Goal: Find contact information: Find contact information

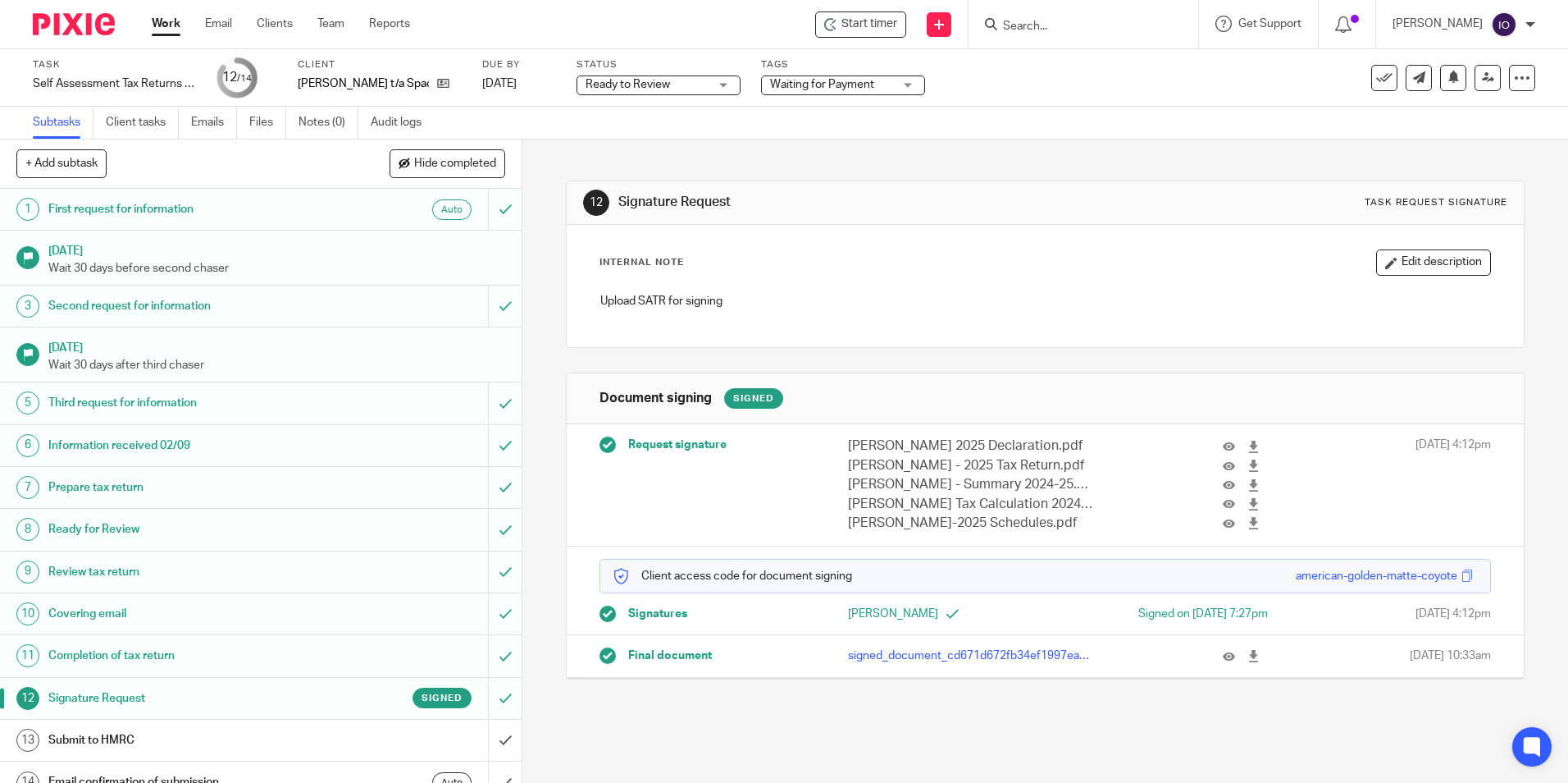
click at [1022, 20] on input "Search" at bounding box center [1075, 27] width 148 height 15
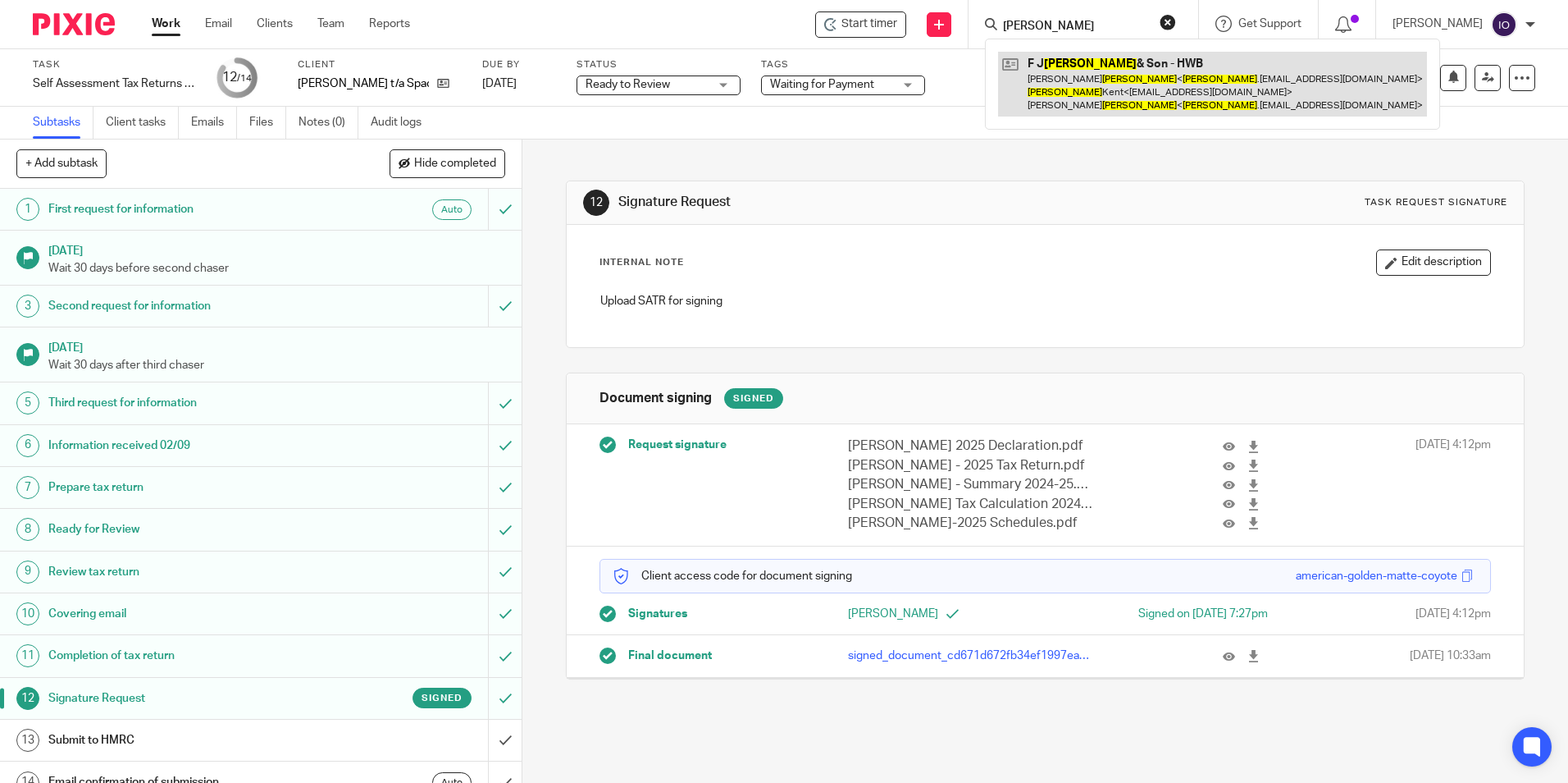
type input "[PERSON_NAME]"
click at [1056, 62] on link at bounding box center [1213, 85] width 429 height 65
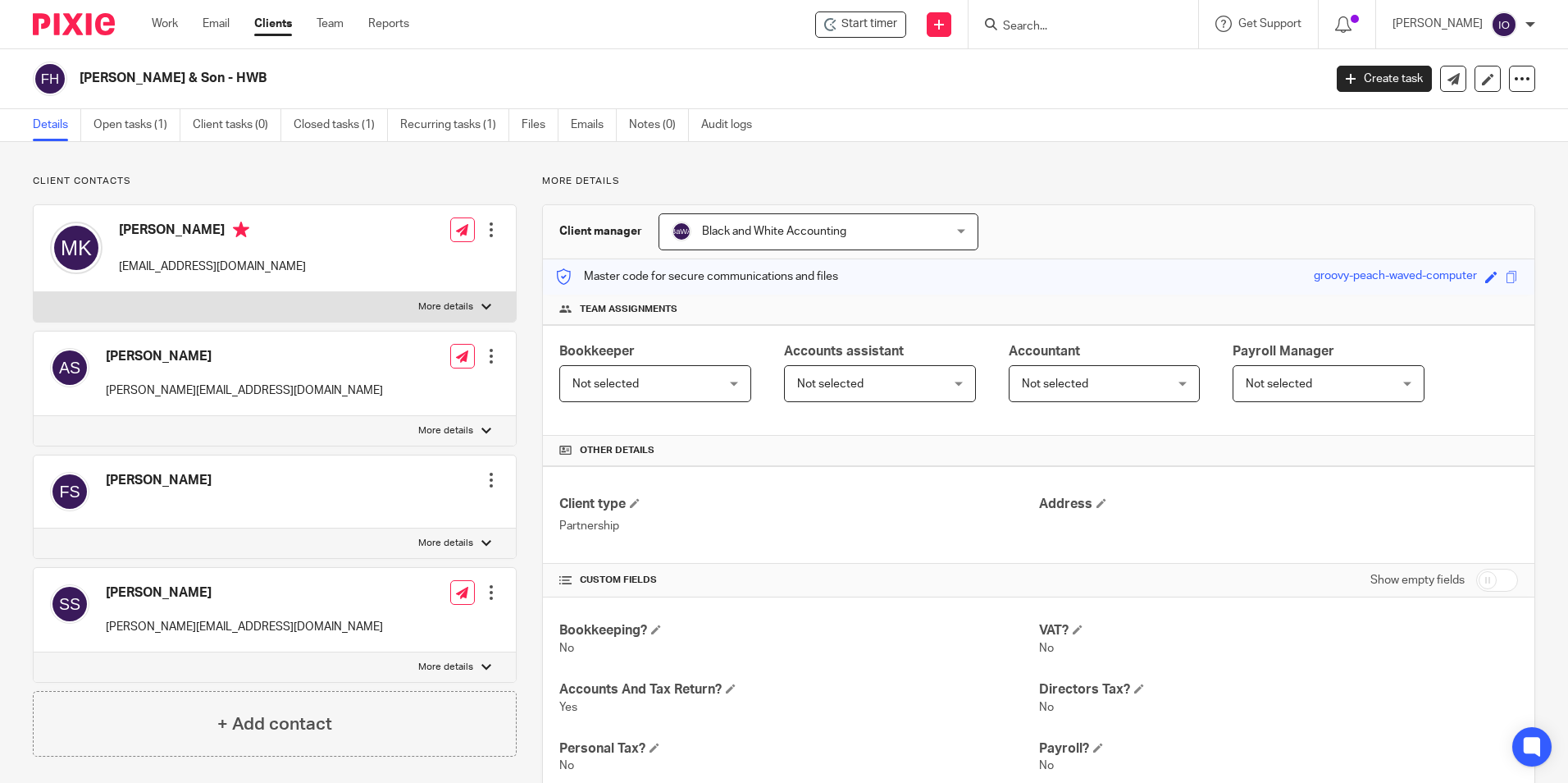
click at [468, 309] on p "More details" at bounding box center [446, 306] width 55 height 13
click at [33, 292] on input "More details" at bounding box center [32, 291] width 1 height 1
checkbox input "true"
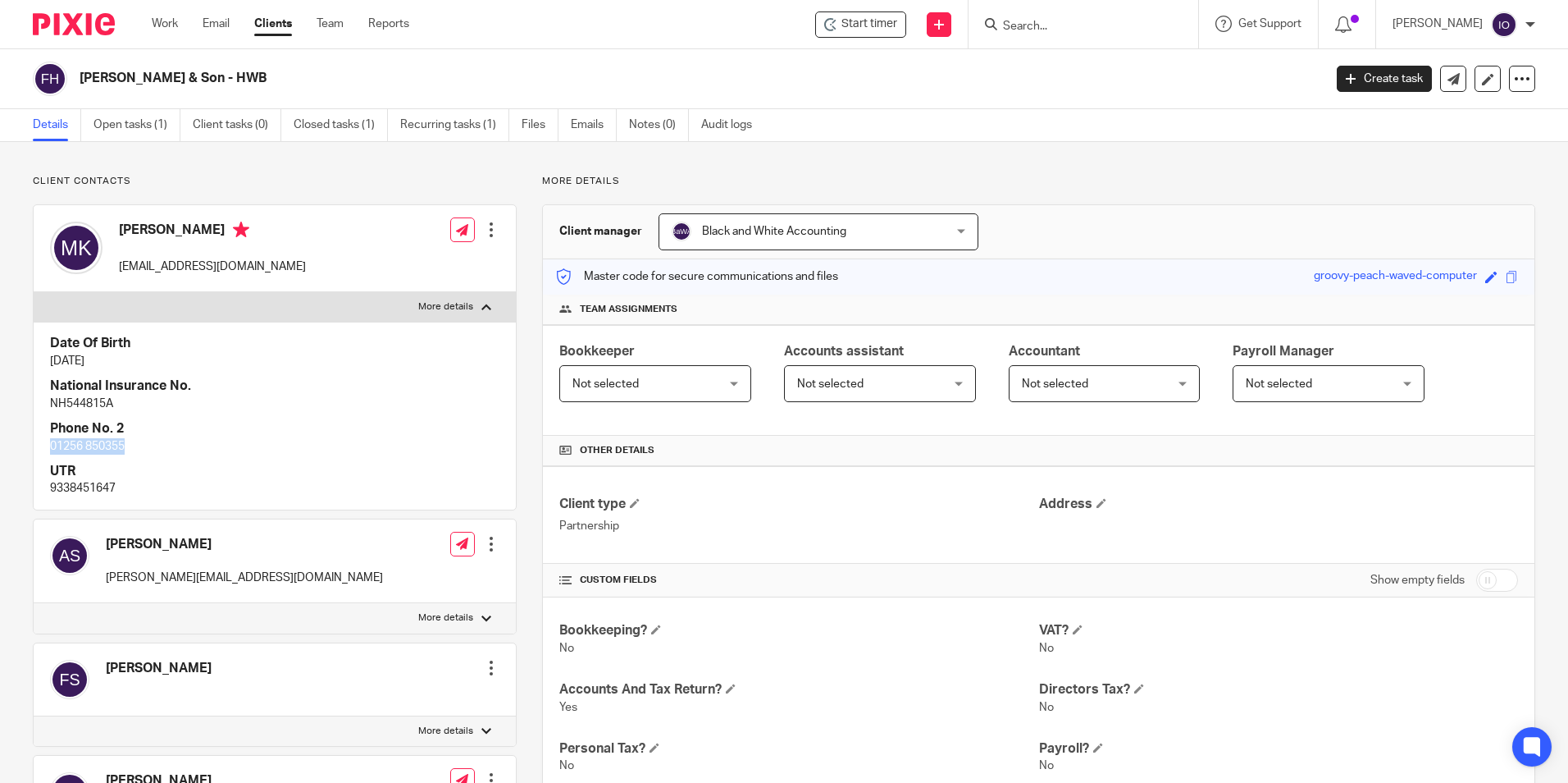
drag, startPoint x: 52, startPoint y: 444, endPoint x: 152, endPoint y: 438, distance: 100.2
click at [152, 438] on p "01256 850355" at bounding box center [274, 446] width 450 height 17
copy p "01256 850355"
click at [1041, 21] on input "Search" at bounding box center [1075, 27] width 148 height 15
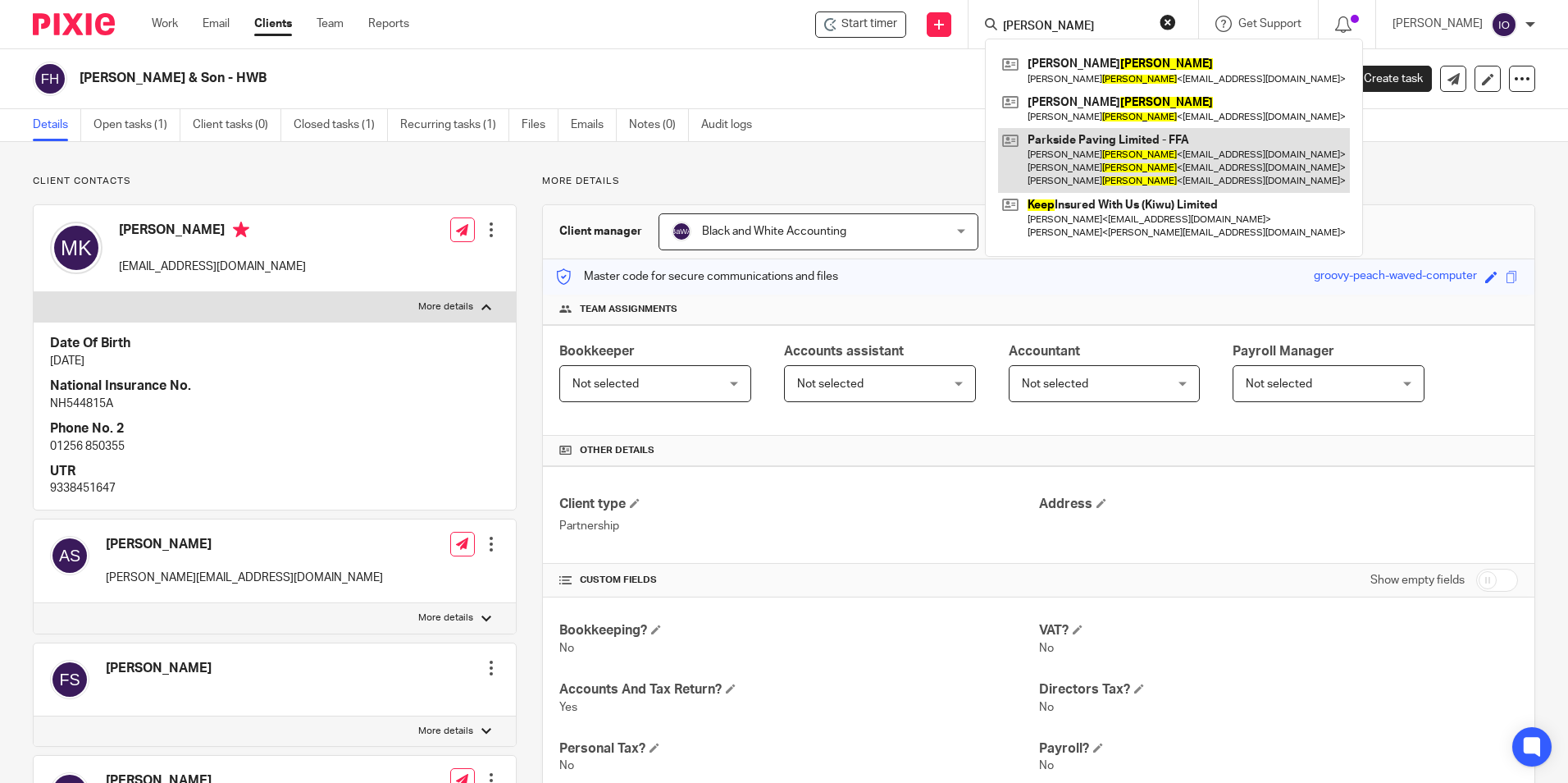
type input "kemp"
click at [1068, 135] on link at bounding box center [1175, 160] width 352 height 65
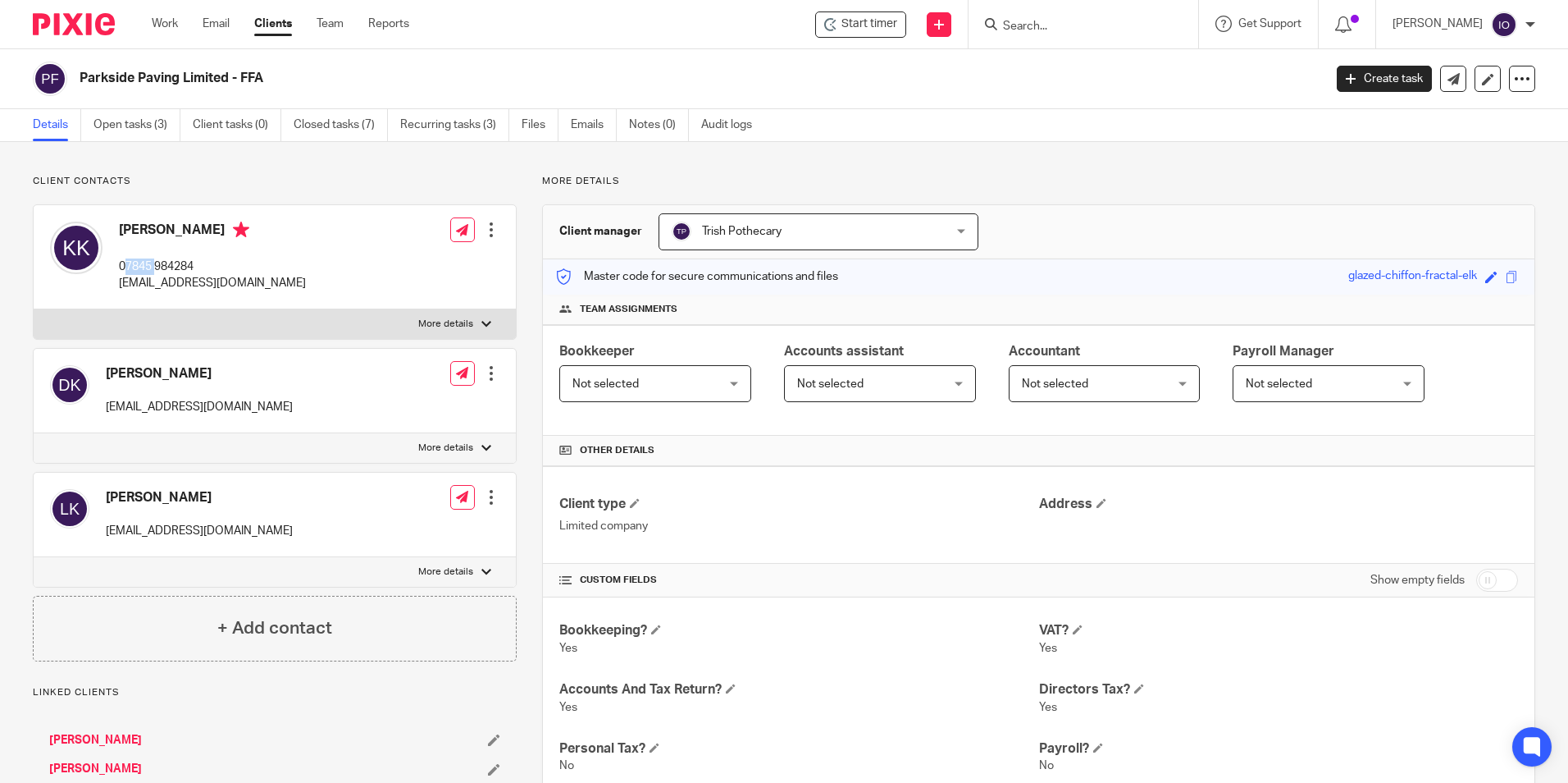
drag, startPoint x: 123, startPoint y: 263, endPoint x: 155, endPoint y: 271, distance: 33.0
click at [155, 271] on p "07845 984284" at bounding box center [212, 267] width 187 height 17
drag, startPoint x: 155, startPoint y: 271, endPoint x: 121, endPoint y: 265, distance: 34.5
click at [121, 265] on p "07845 984284" at bounding box center [212, 267] width 187 height 17
drag, startPoint x: 121, startPoint y: 265, endPoint x: 201, endPoint y: 255, distance: 80.6
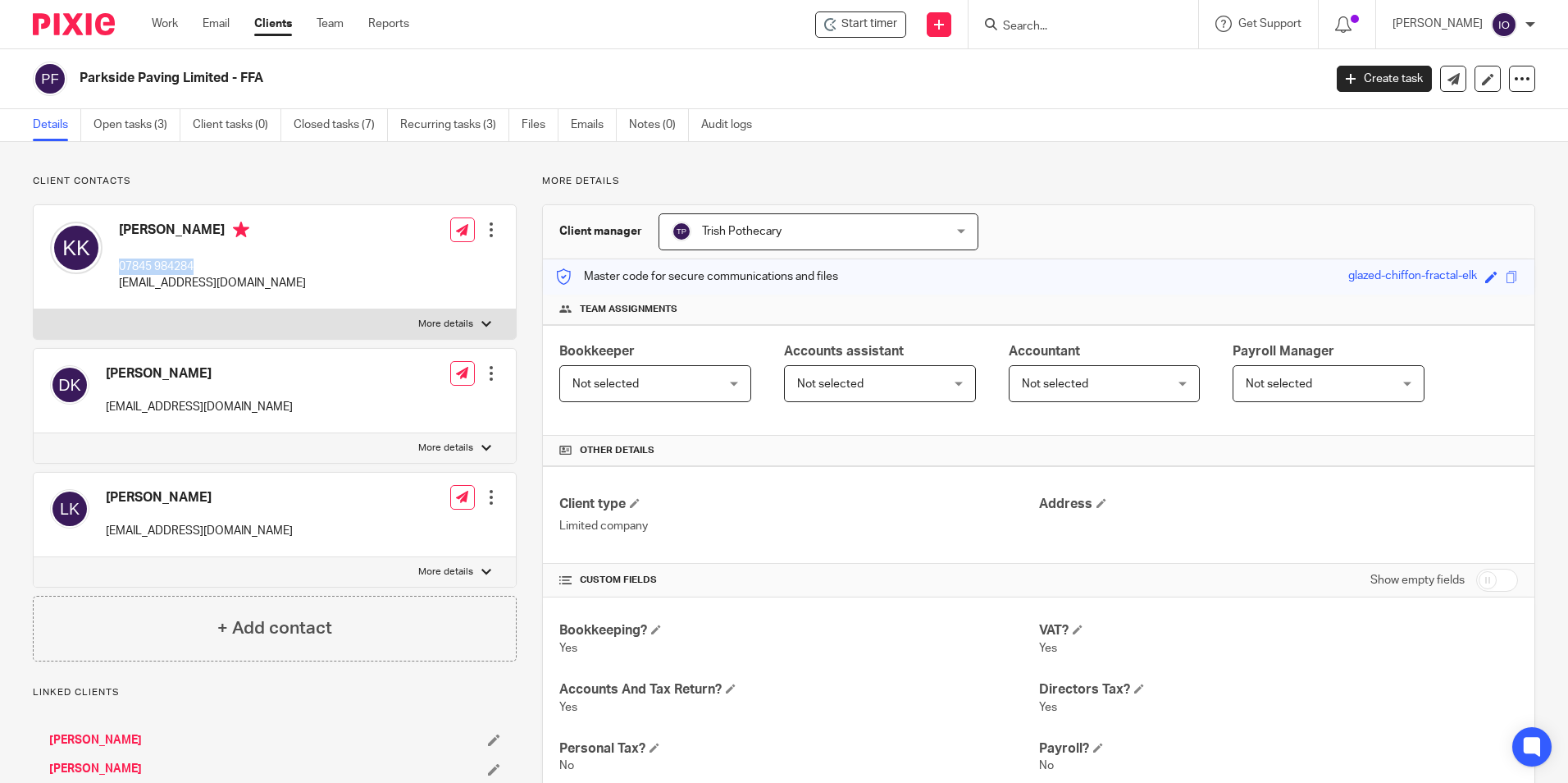
click at [201, 255] on div "[PERSON_NAME] 07845 984284 [EMAIL_ADDRESS][DOMAIN_NAME]" at bounding box center [212, 257] width 187 height 71
copy p "07845 984284"
